Goal: Task Accomplishment & Management: Use online tool/utility

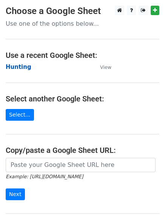
click at [18, 65] on strong "Hunting" at bounding box center [19, 66] width 26 height 7
click at [20, 67] on strong "Hunting" at bounding box center [19, 66] width 26 height 7
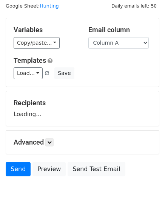
scroll to position [43, 0]
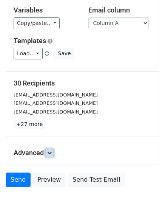
click at [52, 152] on icon at bounding box center [49, 152] width 5 height 5
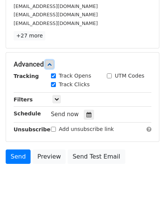
scroll to position [135, 0]
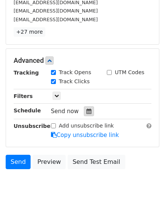
click at [87, 113] on icon at bounding box center [89, 110] width 5 height 5
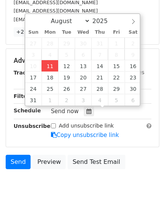
type input "2025-08-11 12:00"
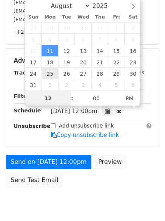
scroll to position [0, 0]
type input "4"
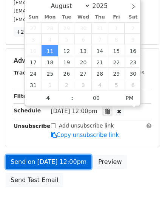
type input "2025-08-11 16:00"
click at [54, 159] on link "Send on Aug 11 at 12:00pm" at bounding box center [49, 162] width 86 height 14
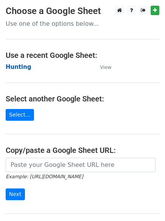
click at [9, 66] on strong "Hunting" at bounding box center [19, 66] width 26 height 7
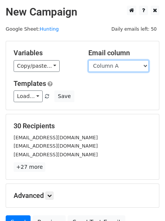
click at [104, 71] on select "Column A Column B Column C" at bounding box center [118, 66] width 60 height 12
click at [88, 60] on select "Column A Column B Column C" at bounding box center [118, 66] width 60 height 12
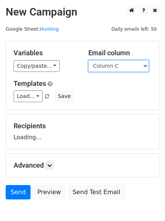
click at [101, 65] on select "Column A Column B Column C" at bounding box center [118, 66] width 60 height 12
select select "Column B"
click at [88, 60] on select "Column A Column B Column C" at bounding box center [118, 66] width 60 height 12
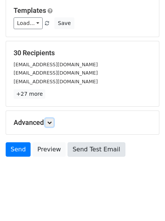
scroll to position [43, 0]
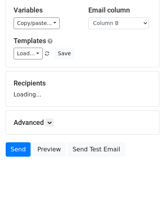
click at [53, 117] on div "Advanced Tracking Track Opens UTM Codes Track Clicks Filters Only include sprea…" at bounding box center [82, 122] width 153 height 23
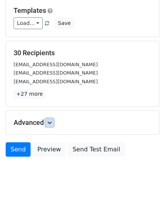
click at [53, 119] on link at bounding box center [49, 122] width 8 height 8
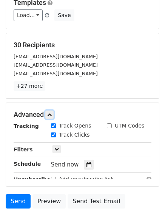
scroll to position [142, 0]
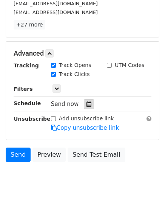
click at [84, 108] on div at bounding box center [89, 104] width 10 height 10
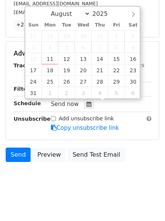
click at [70, 53] on span "5" at bounding box center [66, 47] width 17 height 11
type input "2025-08-12 12:00"
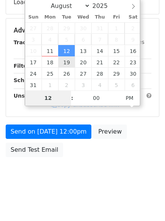
type input "5"
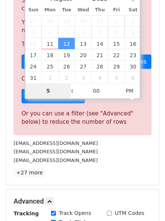
scroll to position [313, 0]
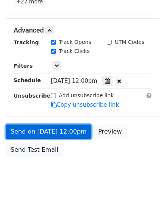
type input "2025-08-12 17:00"
click at [49, 124] on link "Send on Aug 12 at 12:00pm" at bounding box center [49, 131] width 86 height 14
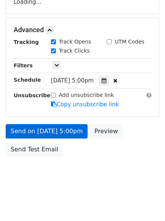
scroll to position [135, 0]
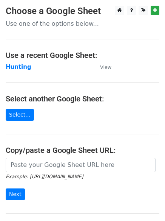
click at [21, 71] on td "Hunting" at bounding box center [49, 67] width 87 height 9
click at [19, 66] on strong "Hunting" at bounding box center [19, 66] width 26 height 7
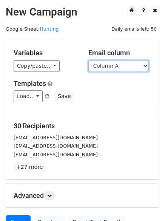
click at [107, 68] on select "Column A Column B Column C" at bounding box center [118, 66] width 60 height 12
select select "Column C"
click at [88, 60] on select "Column A Column B Column C" at bounding box center [118, 66] width 60 height 12
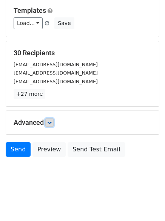
click at [49, 126] on link at bounding box center [49, 122] width 8 height 8
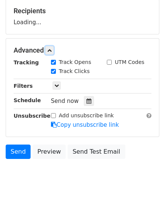
scroll to position [116, 0]
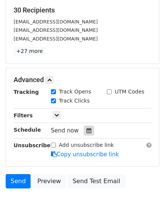
click at [85, 126] on div at bounding box center [89, 130] width 10 height 10
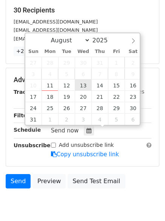
type input "[DATE] 12:00"
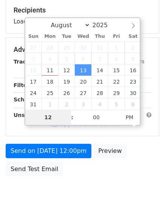
type input "6"
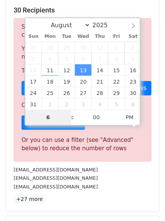
scroll to position [313, 0]
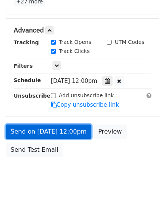
type input "2025-08-13 18:00"
click at [43, 129] on link "Send on Aug 13 at 12:00pm" at bounding box center [49, 131] width 86 height 14
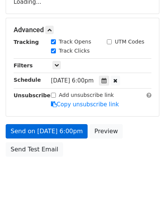
scroll to position [135, 0]
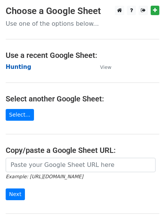
click at [21, 64] on strong "Hunting" at bounding box center [19, 66] width 26 height 7
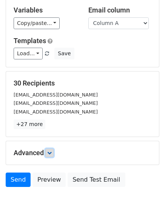
click at [49, 150] on link at bounding box center [49, 152] width 8 height 8
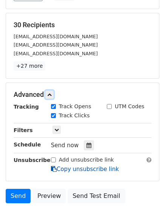
scroll to position [143, 0]
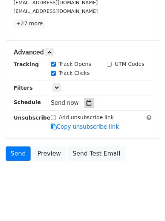
click at [88, 104] on div at bounding box center [89, 103] width 10 height 10
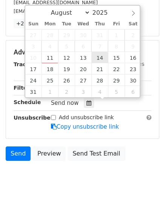
type input "2025-08-14 12:00"
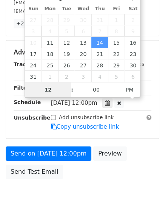
scroll to position [135, 0]
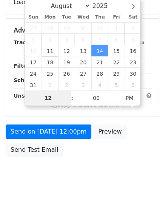
type input "7"
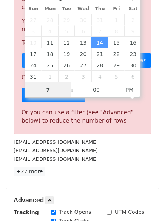
scroll to position [313, 0]
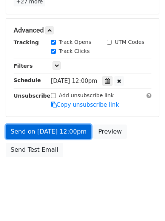
type input "2025-08-14 19:00"
click at [42, 125] on link "Send on Aug 14 at 12:00pm" at bounding box center [49, 131] width 86 height 14
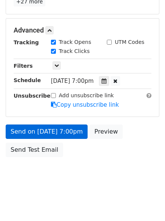
scroll to position [135, 0]
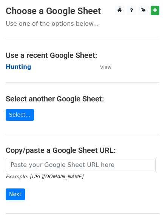
click at [23, 63] on strong "Hunting" at bounding box center [19, 66] width 26 height 7
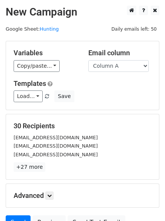
drag, startPoint x: 102, startPoint y: 69, endPoint x: 102, endPoint y: 77, distance: 8.0
click at [102, 69] on select "Column A Column B Column C" at bounding box center [118, 66] width 60 height 12
click at [101, 70] on select "Column A Column B Column C" at bounding box center [118, 66] width 60 height 12
select select "Column B"
click at [88, 60] on select "Column A Column B Column C" at bounding box center [118, 66] width 60 height 12
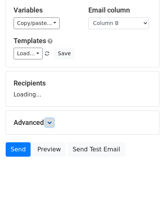
click at [51, 119] on link at bounding box center [49, 122] width 8 height 8
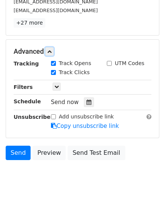
scroll to position [146, 0]
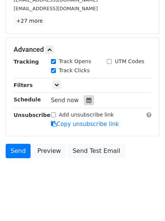
click at [87, 100] on icon at bounding box center [89, 99] width 5 height 5
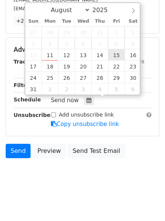
type input "2025-08-15 12:00"
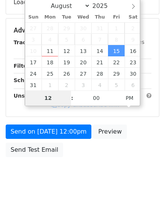
type input "8"
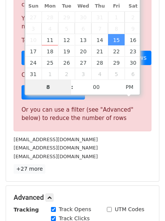
scroll to position [313, 0]
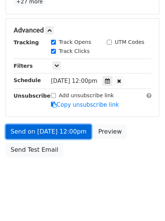
type input "2025-08-15 20:00"
click at [45, 127] on link "Send on Aug 15 at 12:00pm" at bounding box center [49, 131] width 86 height 14
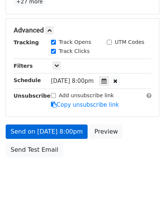
scroll to position [135, 0]
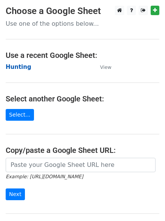
click at [20, 66] on strong "Hunting" at bounding box center [19, 66] width 26 height 7
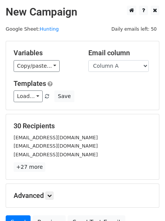
click at [123, 72] on div "Variables Copy/paste... {{Column A}} {{Column B}} {{Column C}} Email column Col…" at bounding box center [82, 75] width 153 height 68
click at [115, 69] on select "Column A Column B Column C" at bounding box center [118, 66] width 60 height 12
select select "Column C"
click at [88, 60] on select "Column A Column B Column C" at bounding box center [118, 66] width 60 height 12
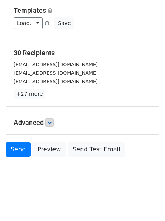
click at [48, 125] on h5 "Advanced" at bounding box center [83, 122] width 138 height 8
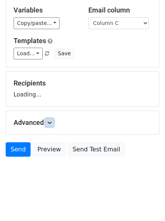
click at [52, 123] on icon at bounding box center [49, 122] width 5 height 5
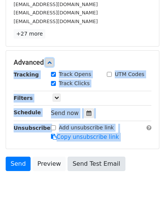
scroll to position [147, 0]
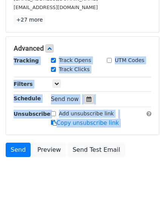
click at [87, 96] on icon at bounding box center [89, 98] width 5 height 5
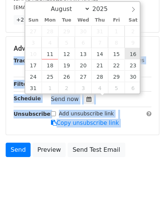
type input "[DATE] 12:00"
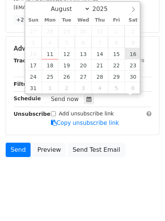
scroll to position [0, 0]
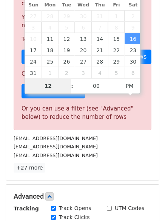
type input "9"
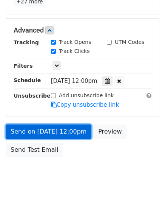
type input "[DATE] 21:00"
click at [49, 127] on link "Send on [DATE] 12:00pm" at bounding box center [49, 131] width 86 height 14
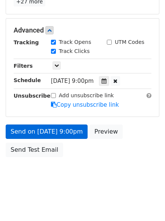
scroll to position [135, 0]
